Goal: Information Seeking & Learning: Learn about a topic

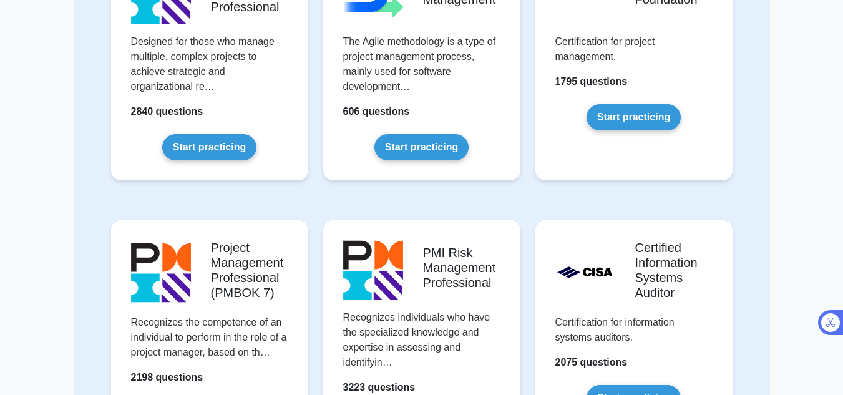
scroll to position [896, 0]
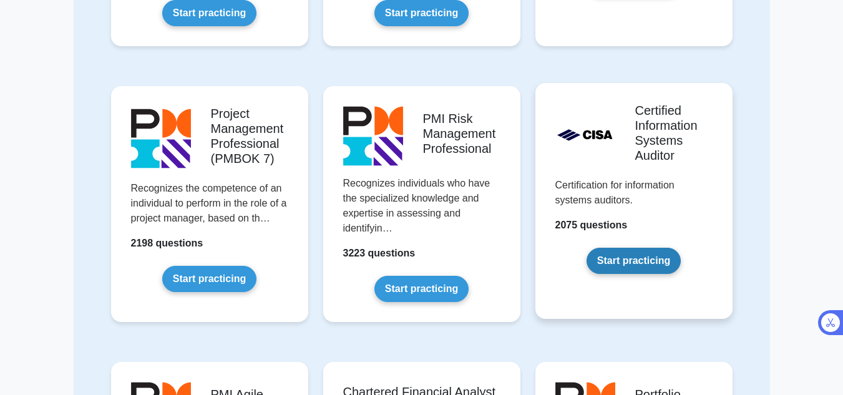
click at [648, 264] on link "Start practicing" at bounding box center [634, 261] width 94 height 26
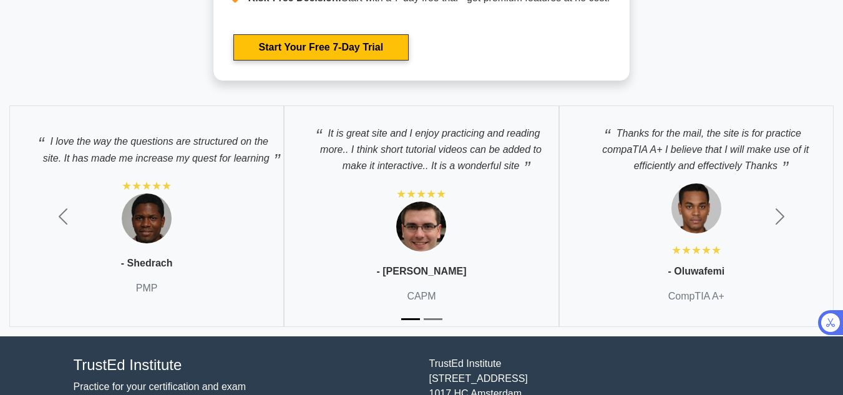
scroll to position [2610, 0]
